Goal: Information Seeking & Learning: Learn about a topic

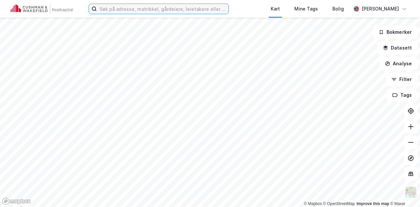
click at [123, 10] on input at bounding box center [163, 9] width 132 height 10
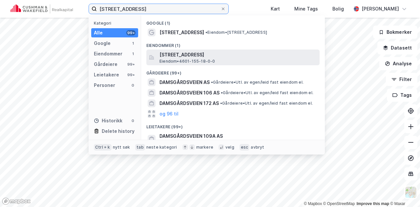
type input "[STREET_ADDRESS]"
click at [173, 56] on span "[STREET_ADDRESS]" at bounding box center [239, 55] width 158 height 8
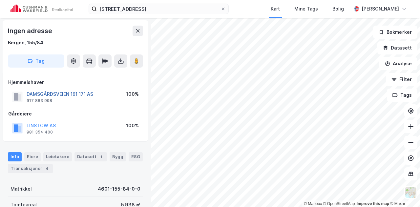
click at [0, 0] on button "DAMSGÅRDSVEIEN 161 171 AS" at bounding box center [0, 0] width 0 height 0
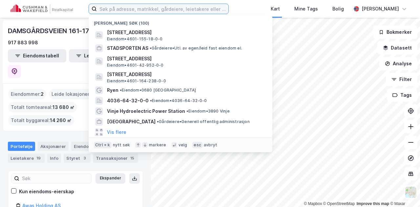
click at [166, 9] on input at bounding box center [163, 9] width 132 height 10
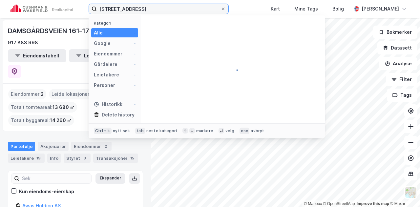
type input "damsgårdsveien 14"
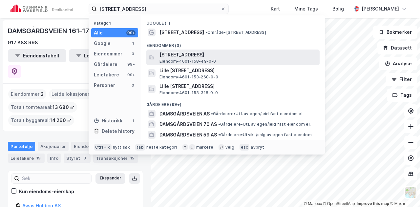
click at [174, 57] on span "[STREET_ADDRESS]" at bounding box center [239, 55] width 158 height 8
